Goal: Task Accomplishment & Management: Use online tool/utility

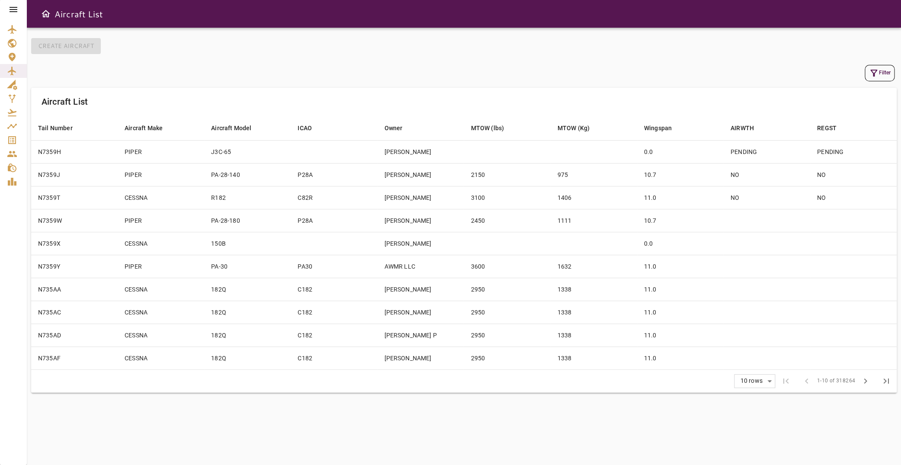
click at [13, 7] on icon at bounding box center [14, 9] width 8 height 5
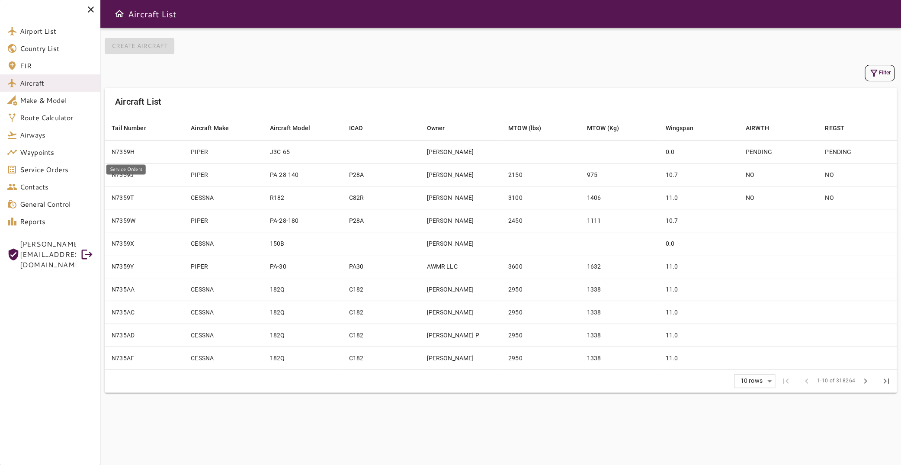
click at [62, 173] on span "Service Orders" at bounding box center [57, 169] width 74 height 10
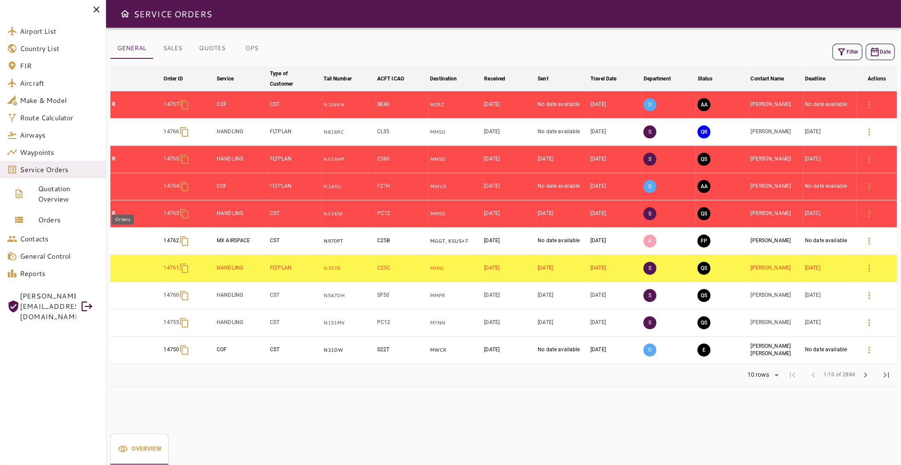
click at [58, 221] on span "Orders" at bounding box center [68, 220] width 61 height 10
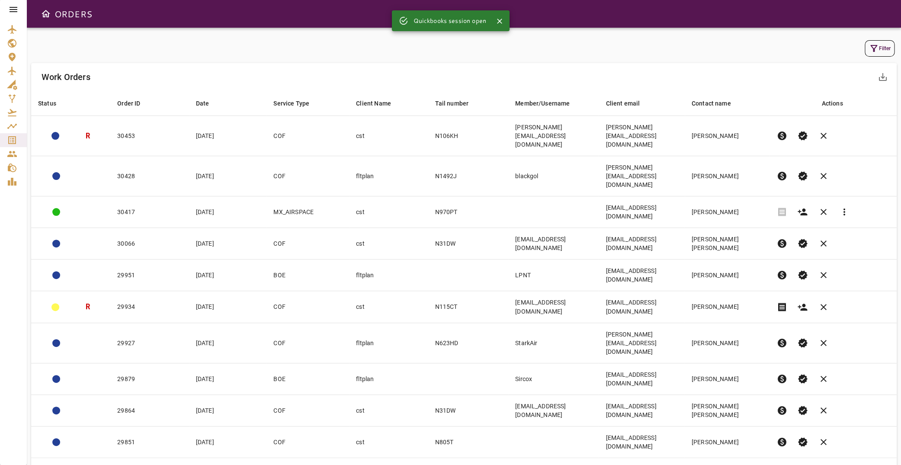
click at [873, 50] on button "Filter" at bounding box center [880, 48] width 30 height 16
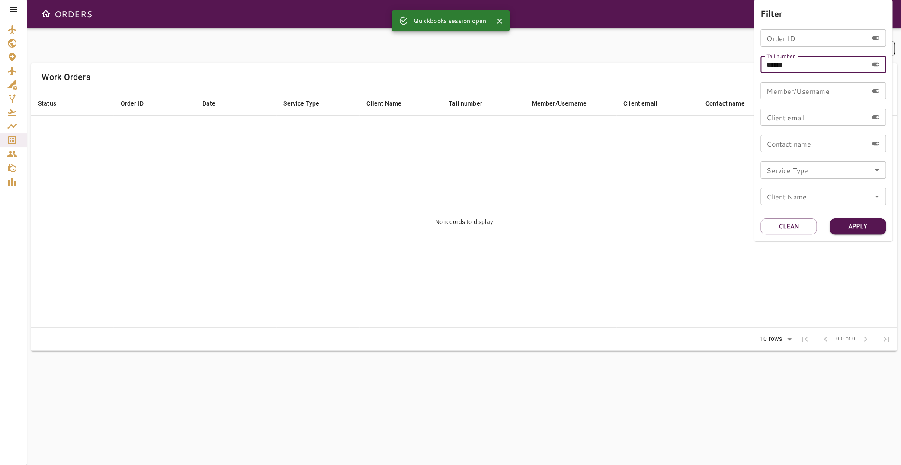
drag, startPoint x: 792, startPoint y: 65, endPoint x: 741, endPoint y: 64, distance: 51.1
click at [760, 64] on input "******" at bounding box center [813, 64] width 107 height 17
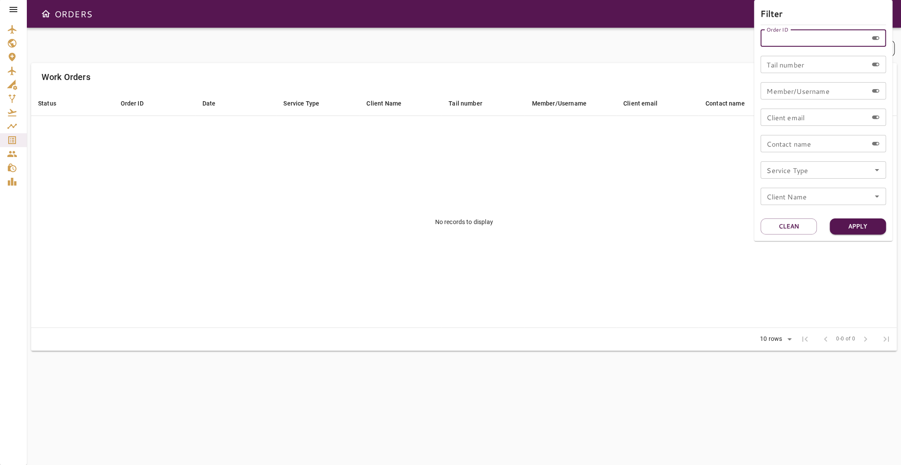
click at [793, 40] on input "Order ID" at bounding box center [813, 37] width 107 height 17
type input "*****"
click at [873, 231] on button "Apply" at bounding box center [858, 226] width 56 height 16
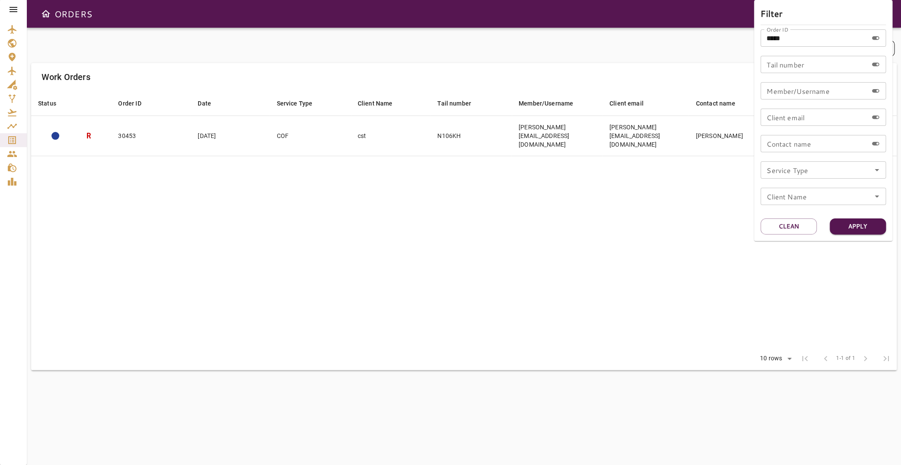
click at [564, 169] on div at bounding box center [450, 232] width 901 height 465
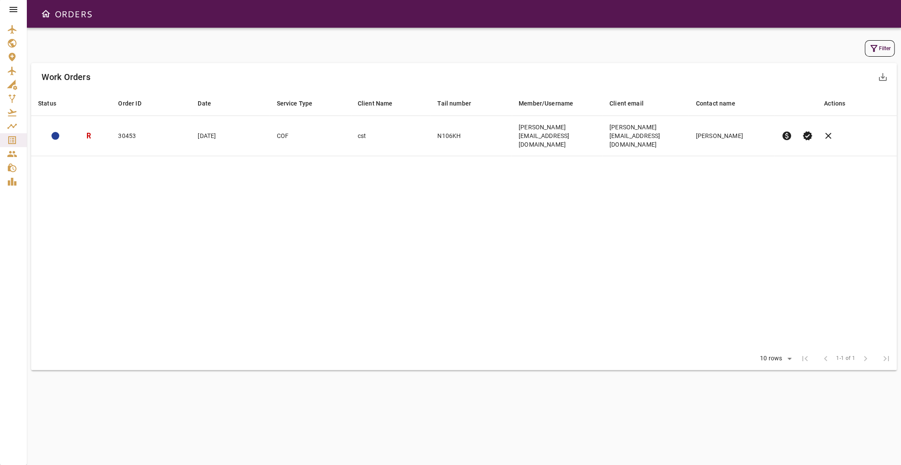
click at [16, 7] on icon at bounding box center [14, 9] width 8 height 5
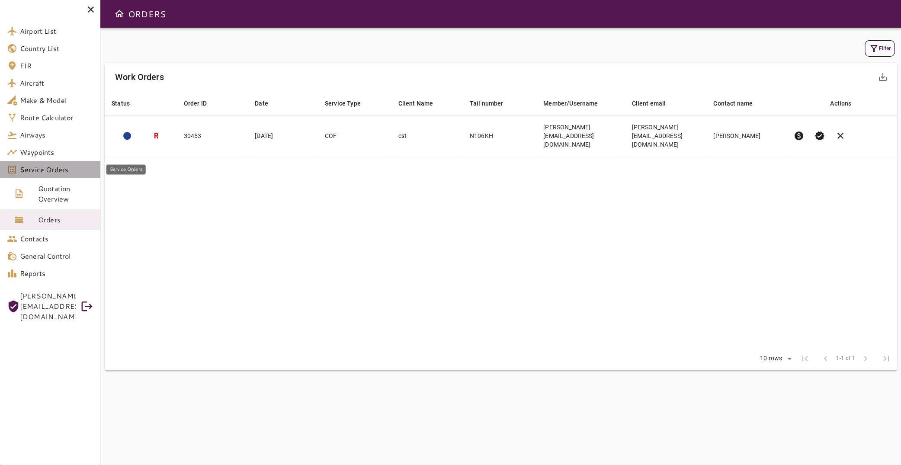
click at [76, 170] on span "Service Orders" at bounding box center [57, 169] width 74 height 10
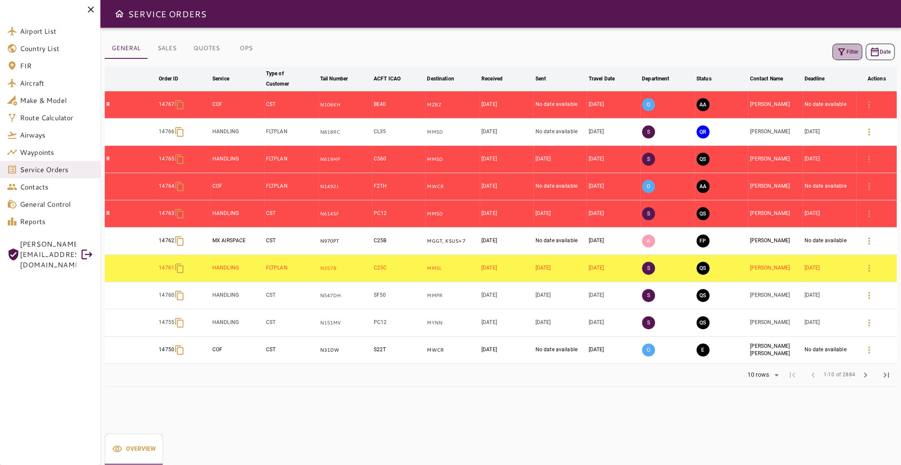
click at [843, 54] on button "Filter" at bounding box center [847, 52] width 30 height 16
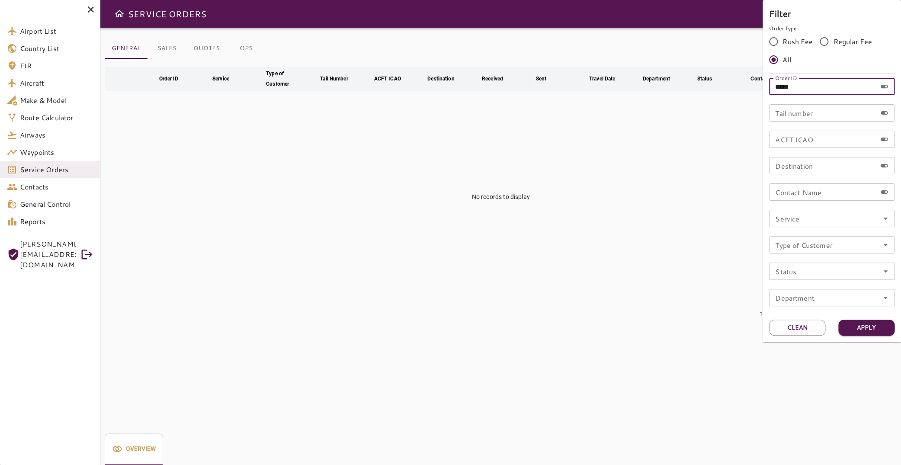
drag, startPoint x: 834, startPoint y: 89, endPoint x: 753, endPoint y: 85, distance: 80.6
click at [769, 85] on input "*****" at bounding box center [822, 86] width 107 height 17
click at [884, 219] on icon "Open" at bounding box center [885, 218] width 10 height 10
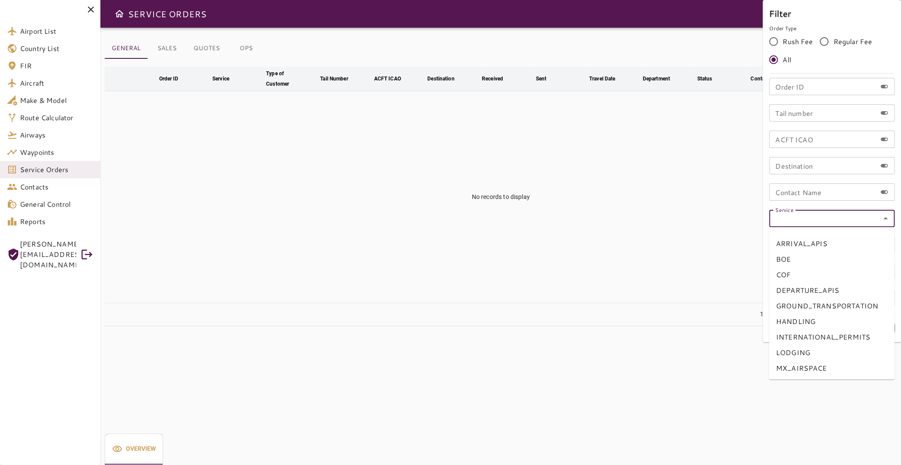
click at [826, 273] on li "COF" at bounding box center [831, 275] width 125 height 16
type input "***"
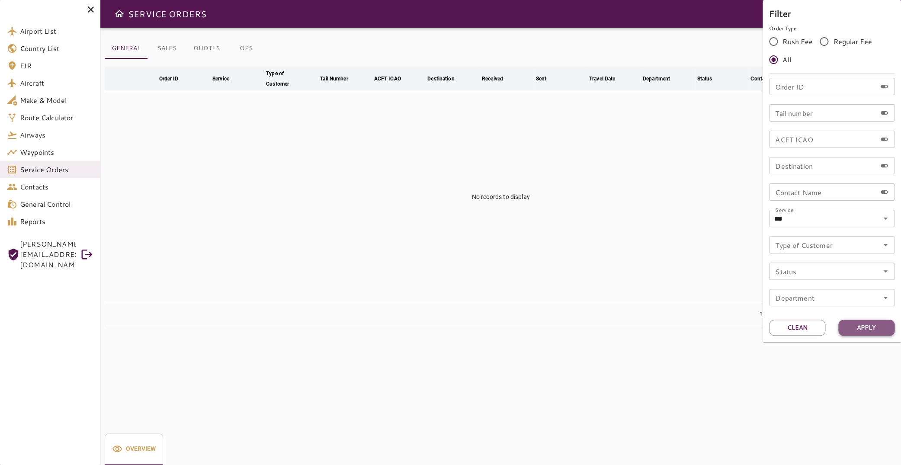
click at [872, 328] on button "Apply" at bounding box center [866, 328] width 56 height 16
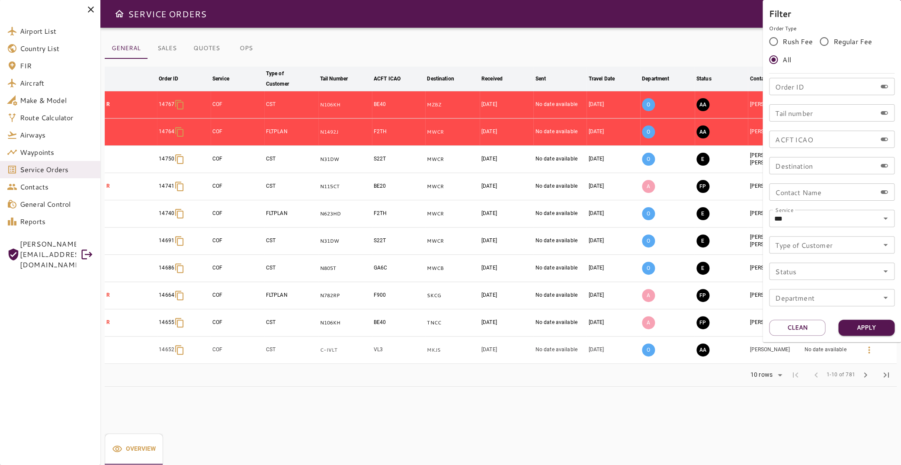
click at [241, 50] on div at bounding box center [450, 232] width 901 height 465
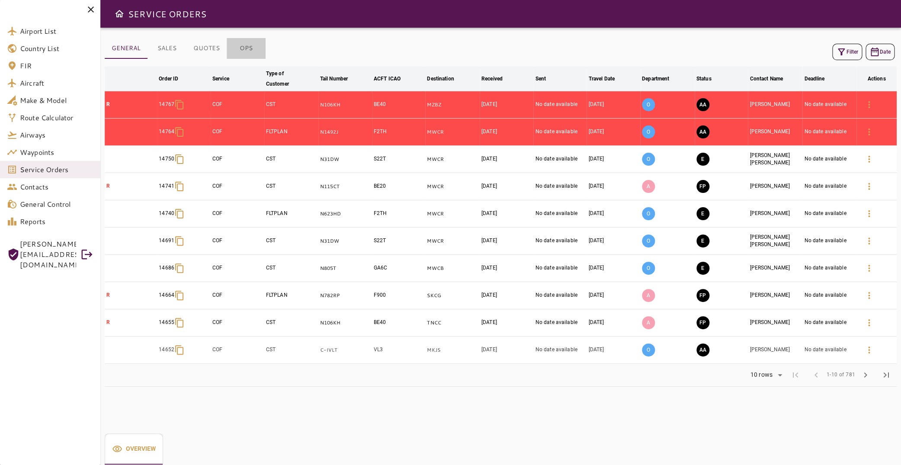
click at [249, 51] on button "OPS" at bounding box center [246, 48] width 39 height 21
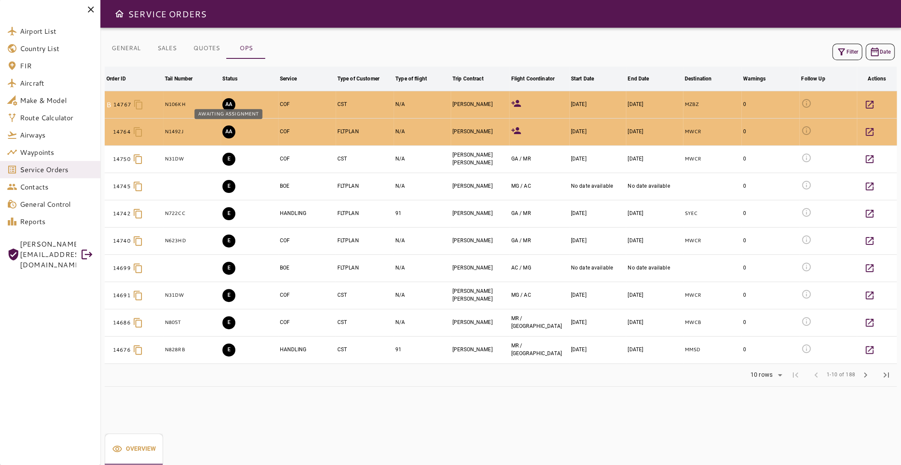
click at [226, 133] on button "AA" at bounding box center [228, 131] width 13 height 13
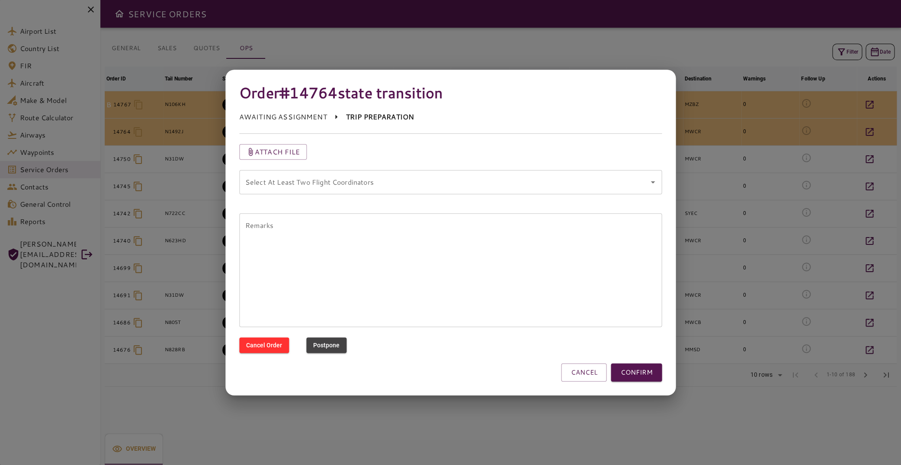
click at [443, 180] on coordinators "Select At Least Two Flight Coordinators" at bounding box center [444, 182] width 402 height 16
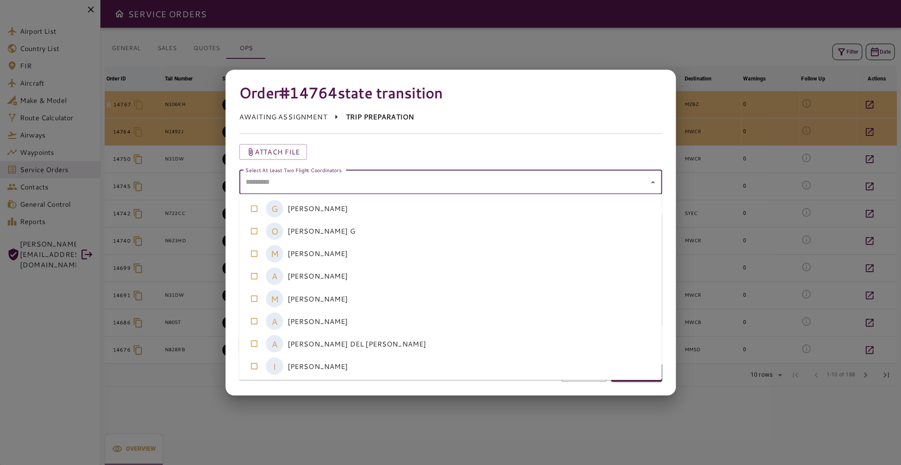
click at [383, 317] on coordinators-option-5 "A [PERSON_NAME]" at bounding box center [450, 321] width 423 height 22
click at [382, 303] on coordinators-option-4 "M [PERSON_NAME]" at bounding box center [450, 298] width 423 height 22
click at [503, 135] on div "Attach file" at bounding box center [445, 147] width 433 height 26
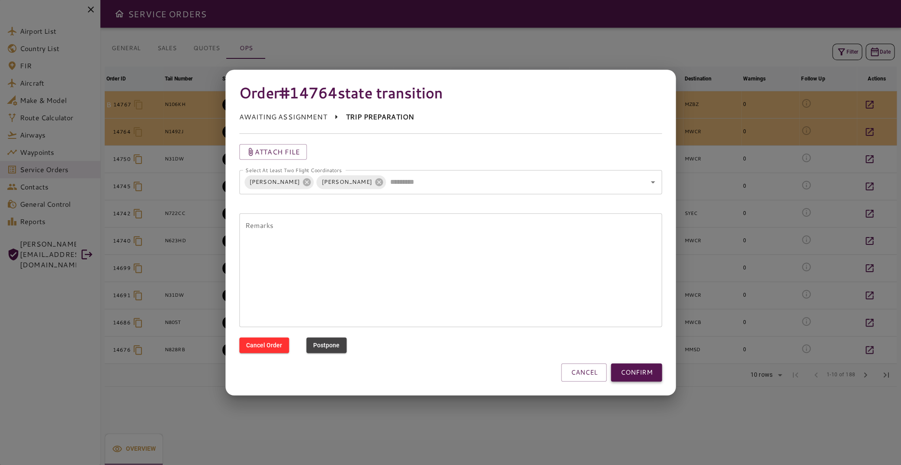
click at [622, 371] on button "CONFIRM" at bounding box center [636, 372] width 51 height 18
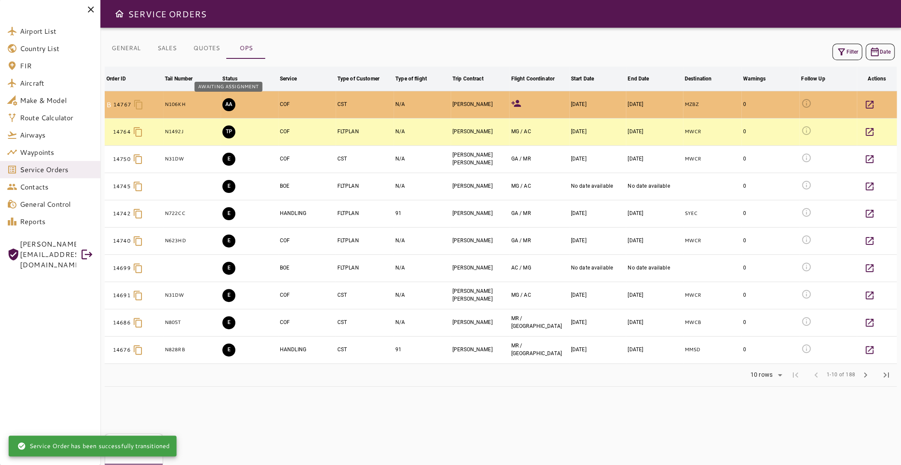
click at [227, 105] on button "AA" at bounding box center [228, 104] width 13 height 13
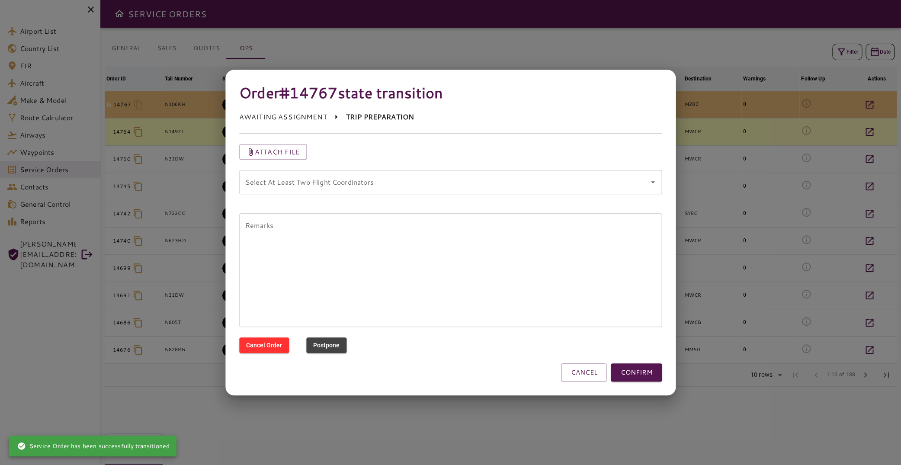
click at [492, 186] on coordinators "Select At Least Two Flight Coordinators" at bounding box center [444, 182] width 402 height 16
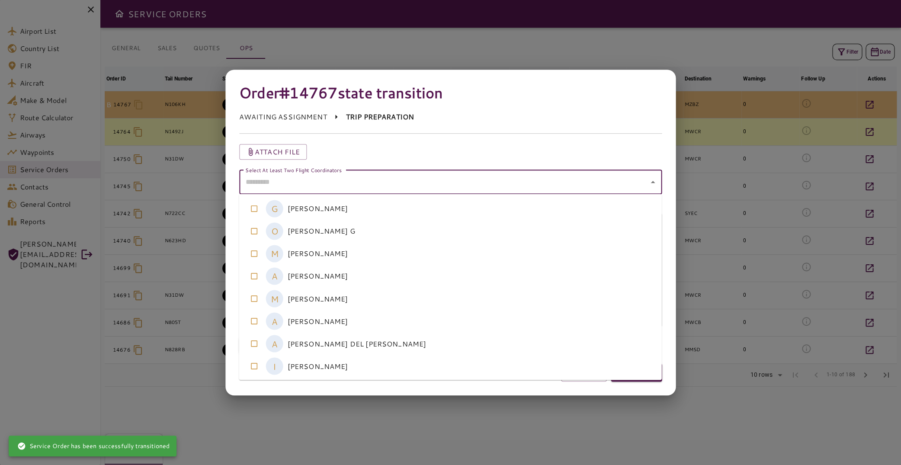
click at [451, 315] on coordinators-option-5 "A [PERSON_NAME]" at bounding box center [450, 321] width 423 height 22
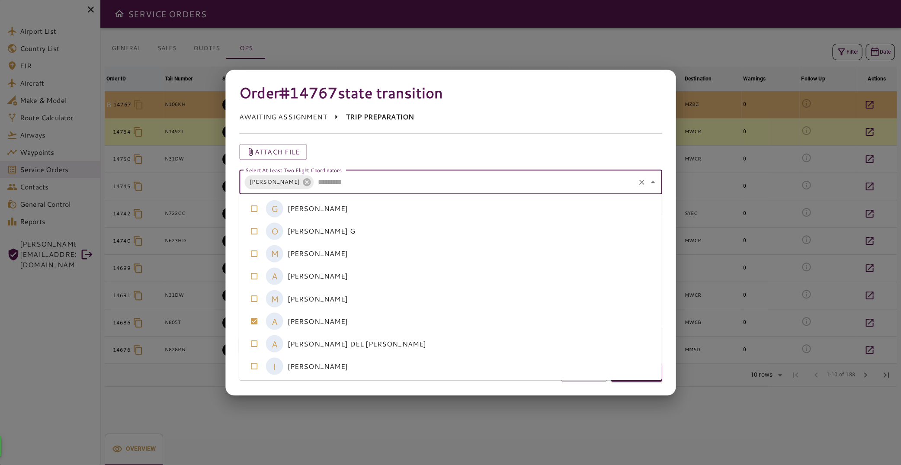
click at [452, 304] on coordinators-option-4 "M [PERSON_NAME]" at bounding box center [450, 298] width 423 height 22
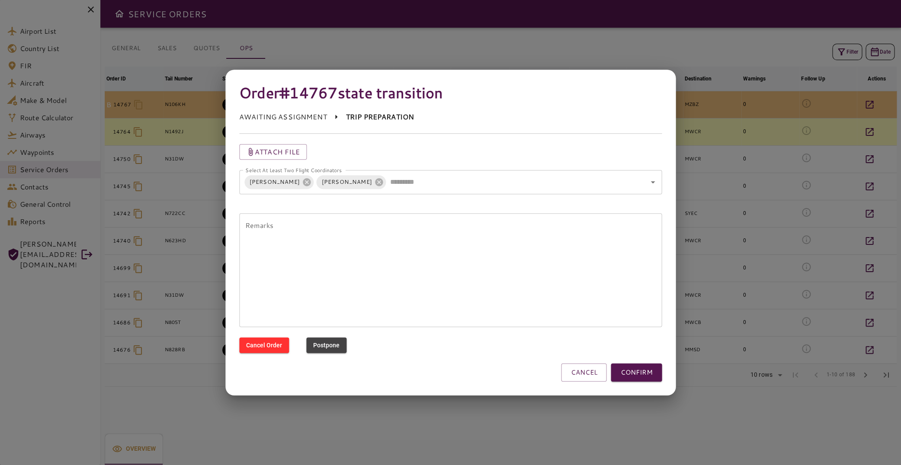
click at [530, 129] on div "AWAITING ASSIGNMENT TRIP PREPARATION" at bounding box center [445, 118] width 433 height 32
click at [639, 378] on button "CONFIRM" at bounding box center [636, 372] width 51 height 18
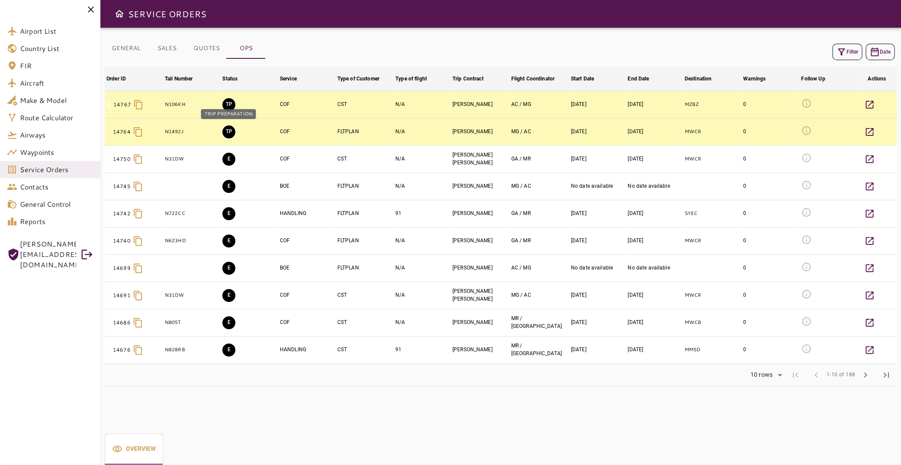
click at [231, 132] on button "TP" at bounding box center [228, 131] width 13 height 13
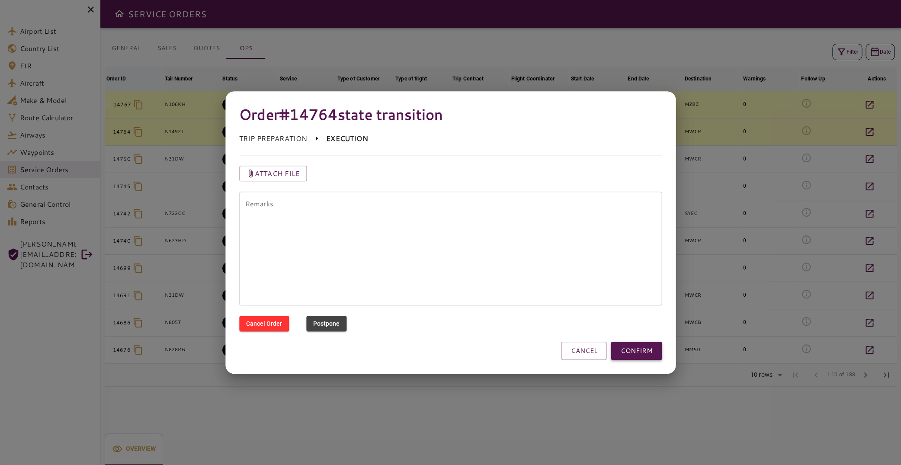
click at [629, 347] on button "CONFIRM" at bounding box center [636, 351] width 51 height 18
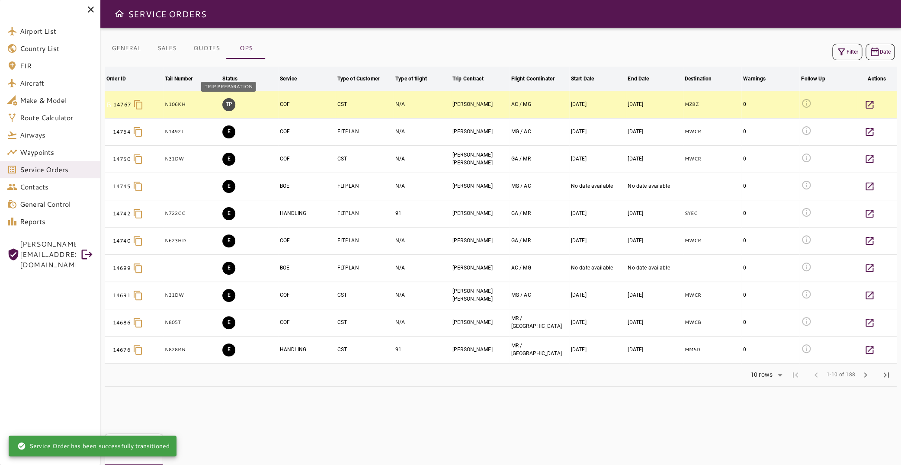
click at [233, 108] on button "TP" at bounding box center [228, 104] width 13 height 13
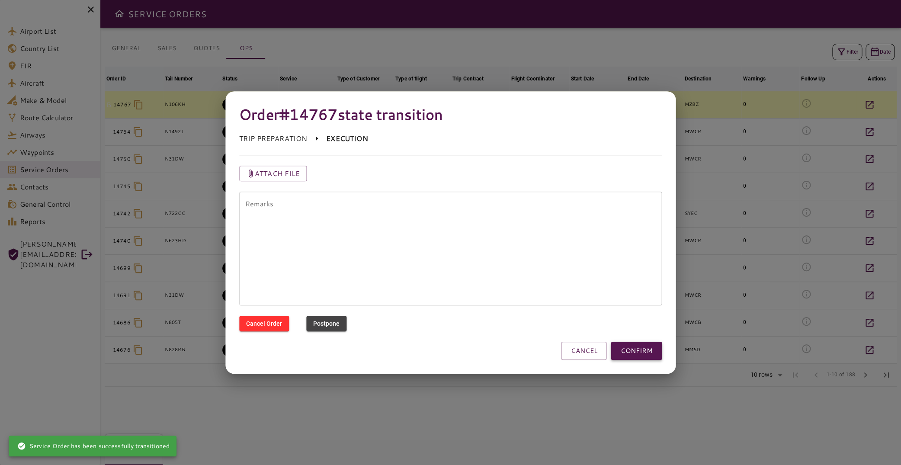
click at [646, 353] on button "CONFIRM" at bounding box center [636, 351] width 51 height 18
